Goal: Use online tool/utility: Utilize a website feature to perform a specific function

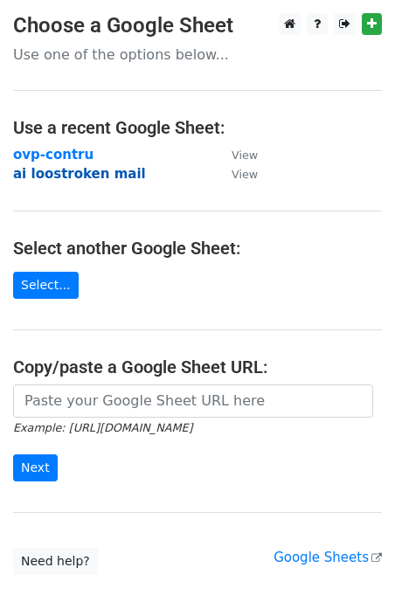
click at [71, 174] on strong "ai loostroken mail" at bounding box center [79, 174] width 133 height 16
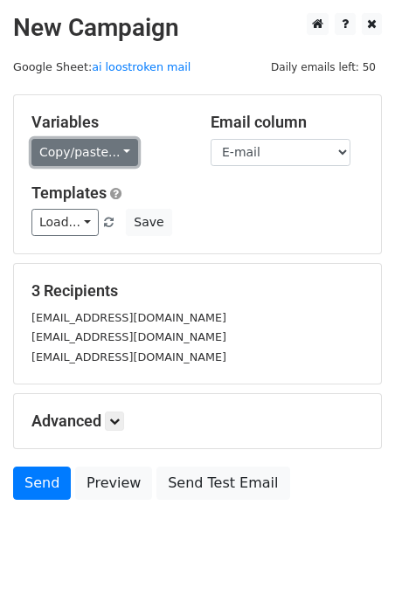
click at [115, 152] on link "Copy/paste..." at bounding box center [84, 152] width 107 height 27
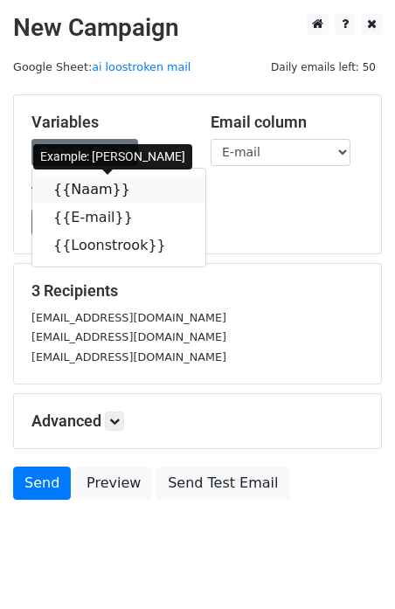
click at [89, 192] on link "{{Naam}}" at bounding box center [118, 190] width 173 height 28
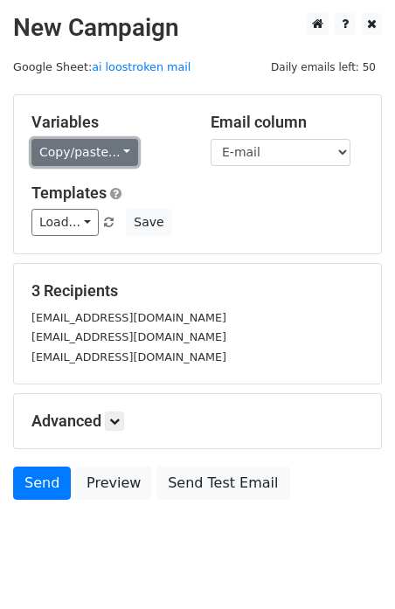
click at [100, 153] on link "Copy/paste..." at bounding box center [84, 152] width 107 height 27
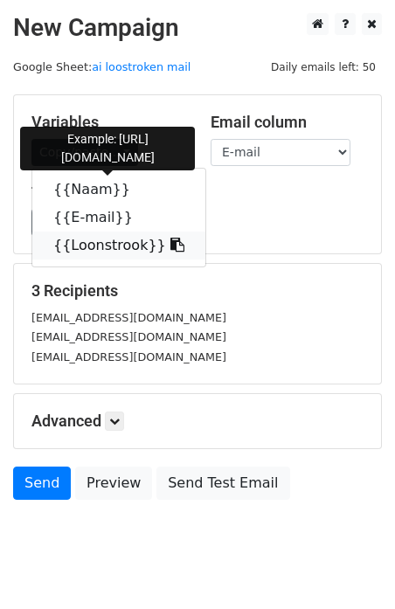
click at [98, 248] on link "{{Loonstrook}}" at bounding box center [118, 245] width 173 height 28
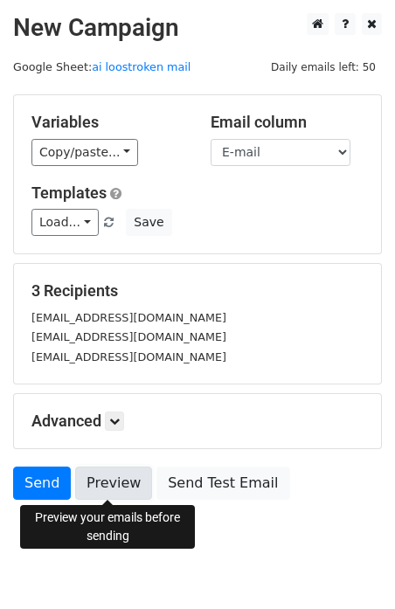
click at [128, 482] on link "Preview" at bounding box center [113, 482] width 77 height 33
